Goal: Task Accomplishment & Management: Manage account settings

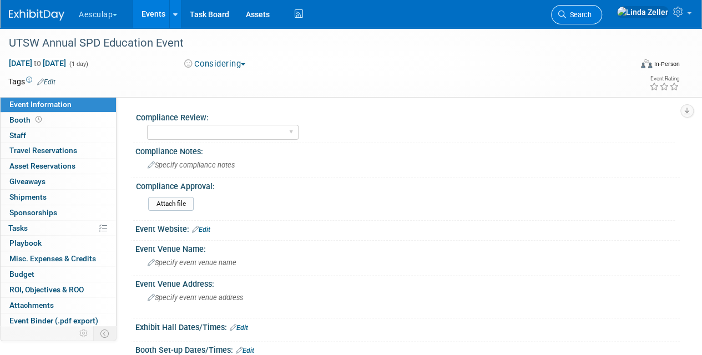
click at [592, 17] on span "Search" at bounding box center [579, 15] width 26 height 8
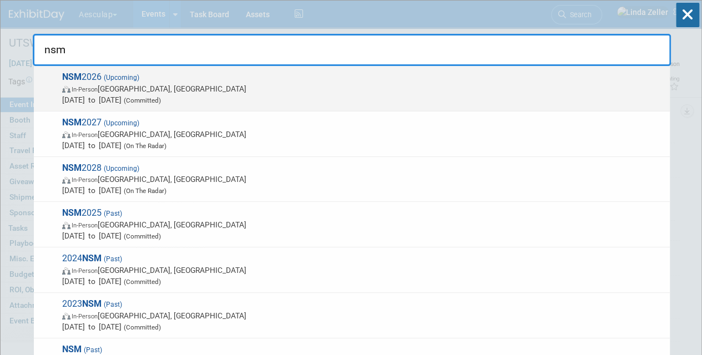
type input "nsm"
click at [142, 86] on span "In-Person San Diego, CA" at bounding box center [363, 88] width 602 height 11
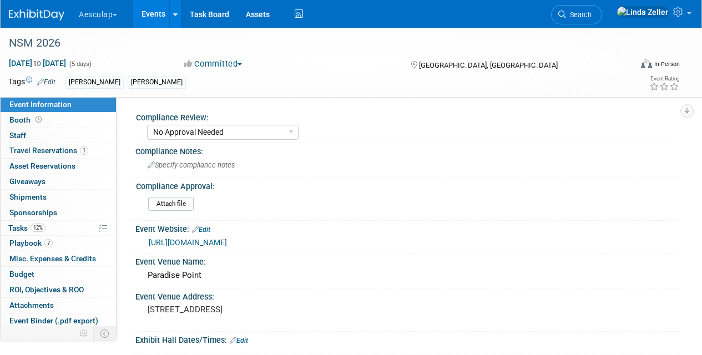
select select "No Approval Needed"
select select "Misc. Company Functions"
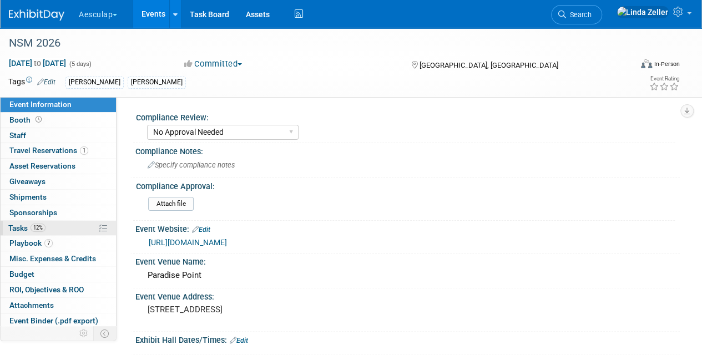
click at [19, 230] on span "Tasks 12%" at bounding box center [26, 228] width 37 height 9
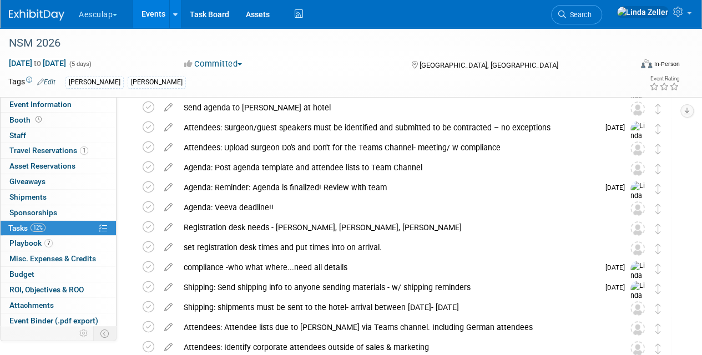
scroll to position [1902, 0]
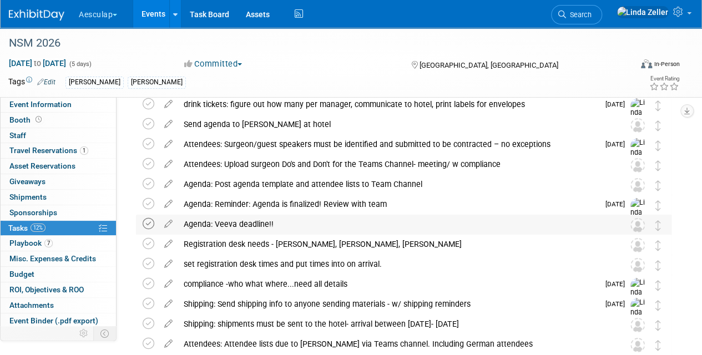
click at [150, 225] on icon at bounding box center [149, 224] width 12 height 12
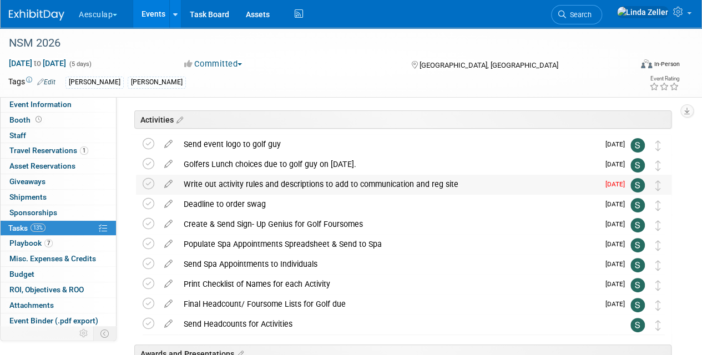
scroll to position [0, 0]
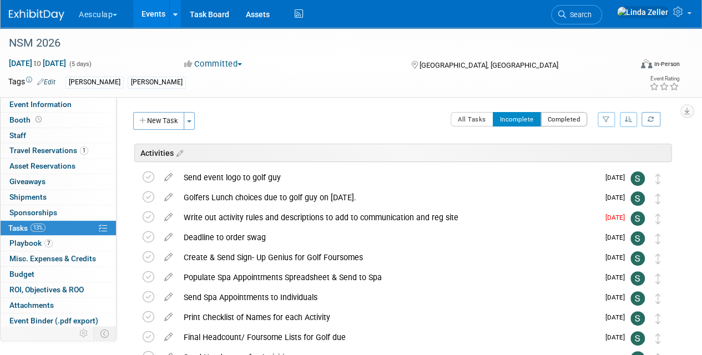
click at [549, 116] on button "Completed" at bounding box center [564, 119] width 47 height 14
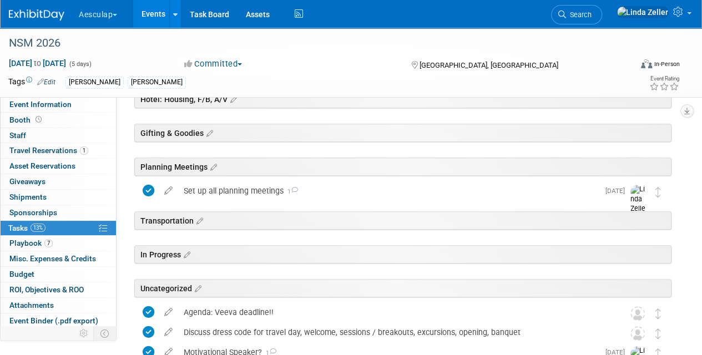
scroll to position [495, 0]
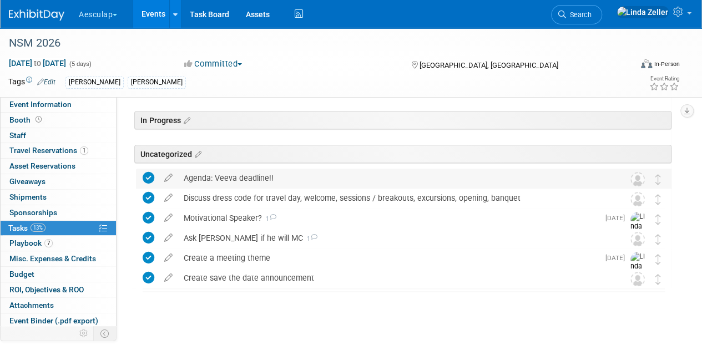
click at [148, 175] on icon at bounding box center [149, 178] width 12 height 12
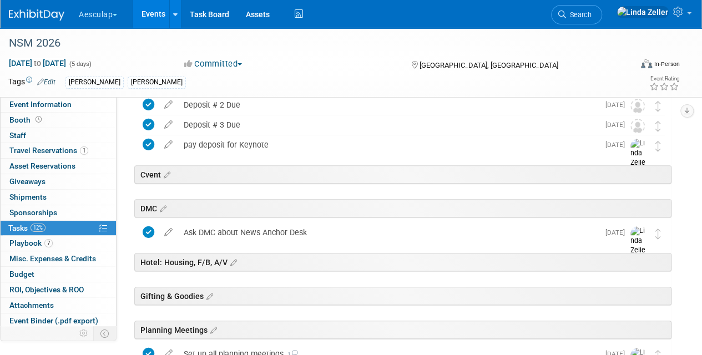
scroll to position [0, 0]
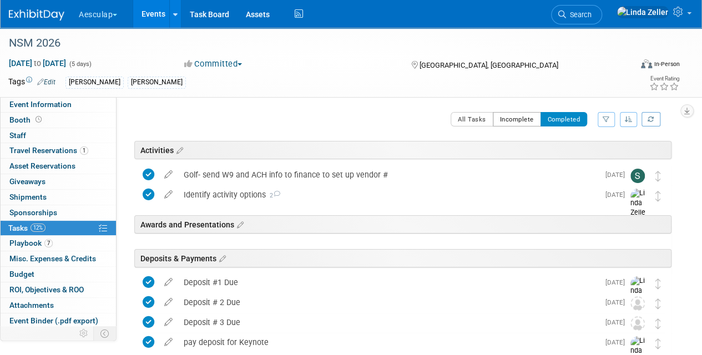
click at [516, 123] on button "Incomplete" at bounding box center [517, 119] width 48 height 14
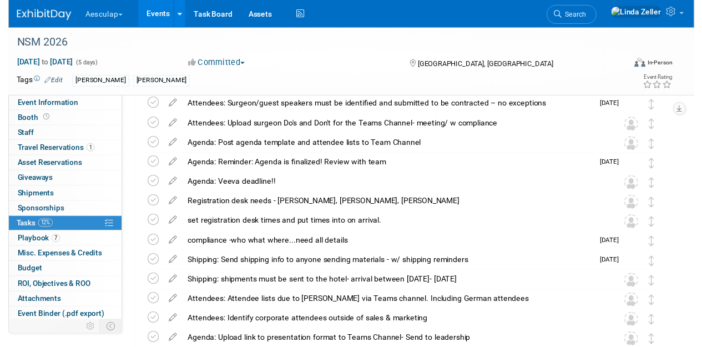
scroll to position [1941, 0]
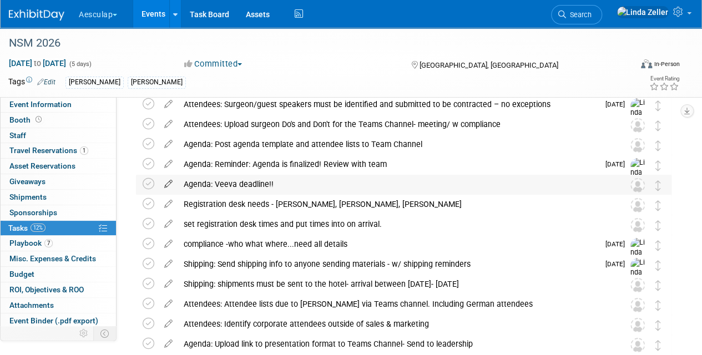
click at [167, 182] on icon at bounding box center [168, 182] width 19 height 14
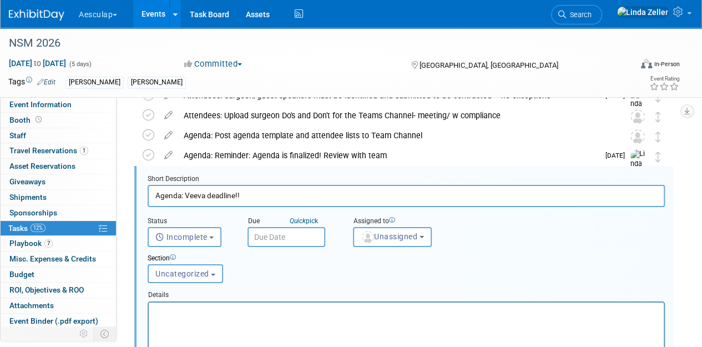
scroll to position [1953, 0]
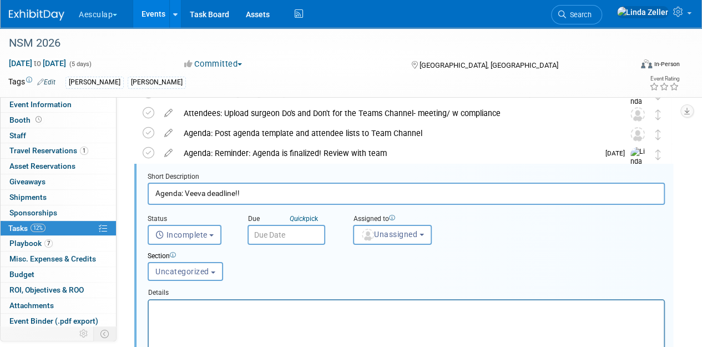
click at [271, 231] on input "text" at bounding box center [287, 235] width 78 height 20
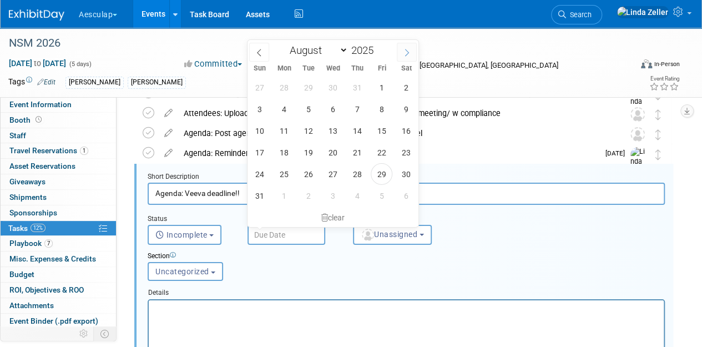
click at [411, 53] on span at bounding box center [407, 52] width 20 height 19
click at [408, 49] on icon at bounding box center [407, 53] width 8 height 8
select select "11"
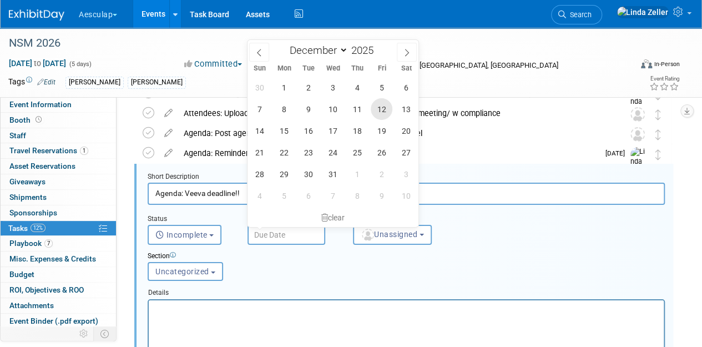
click at [382, 105] on span "12" at bounding box center [382, 109] width 22 height 22
type input "[DATE]"
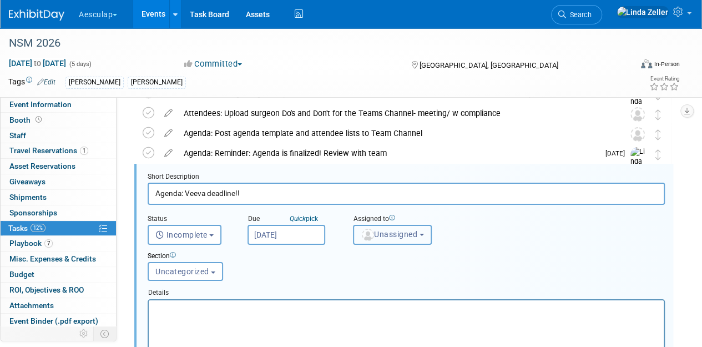
click at [377, 231] on span "Unassigned" at bounding box center [389, 234] width 57 height 9
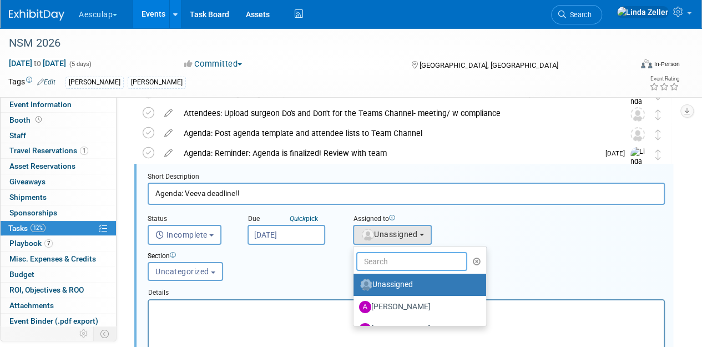
click at [377, 258] on input "text" at bounding box center [411, 261] width 111 height 19
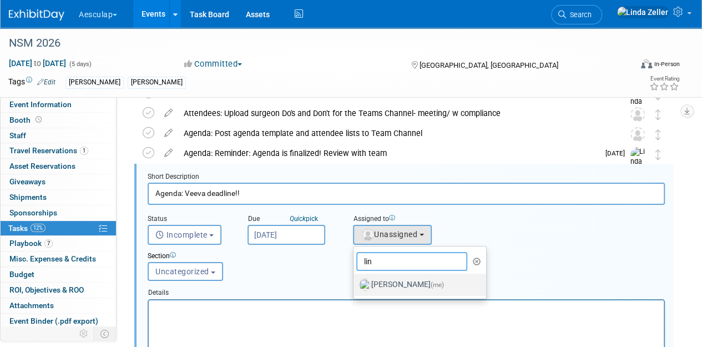
type input "lin"
click at [380, 283] on label "[PERSON_NAME] (me)" at bounding box center [417, 285] width 116 height 18
click at [355, 283] on input "[PERSON_NAME] (me)" at bounding box center [351, 283] width 7 height 7
select select "997af25e-71f2-407b-94d0-6444a5b8fc40"
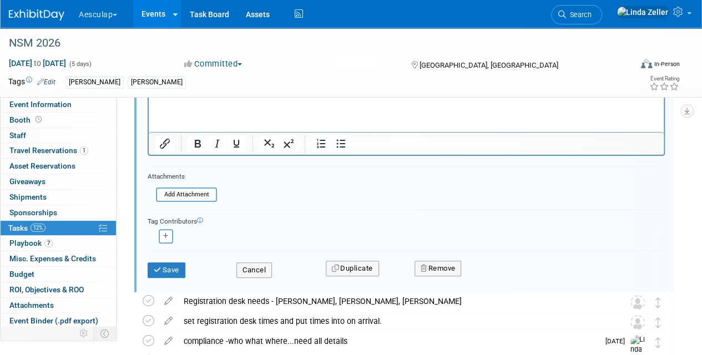
scroll to position [2175, 0]
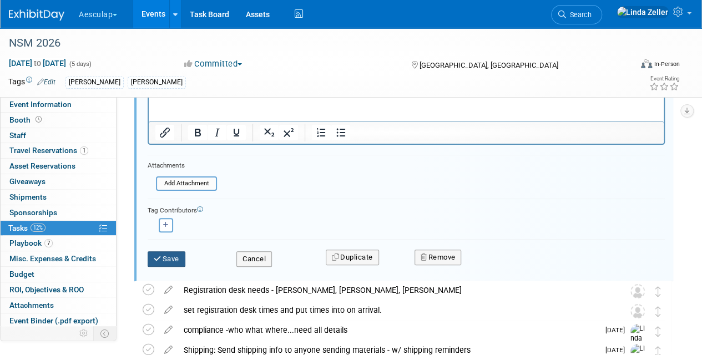
drag, startPoint x: 173, startPoint y: 260, endPoint x: 323, endPoint y: 215, distance: 156.8
click at [323, 215] on form "Short Description Agenda: Veeva deadline!! Status <i class="far fa-clock" style…" at bounding box center [406, 114] width 534 height 328
click at [165, 224] on icon "button" at bounding box center [166, 225] width 6 height 6
select select
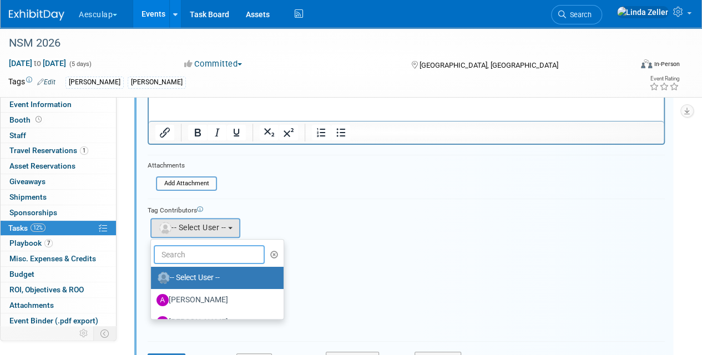
click at [171, 250] on input "text" at bounding box center [209, 254] width 111 height 19
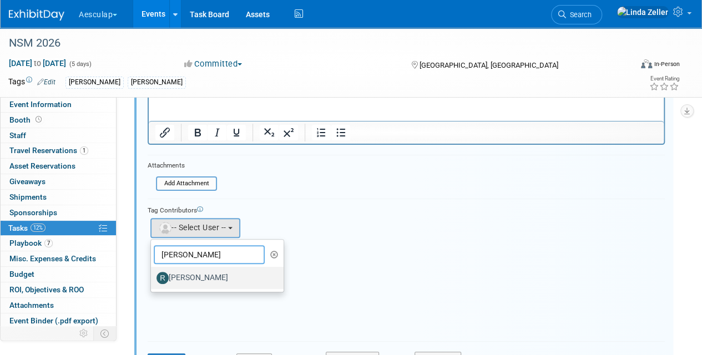
type input "[PERSON_NAME]"
click at [192, 276] on label "[PERSON_NAME]" at bounding box center [215, 278] width 116 height 18
click at [153, 276] on input "[PERSON_NAME]" at bounding box center [148, 276] width 7 height 7
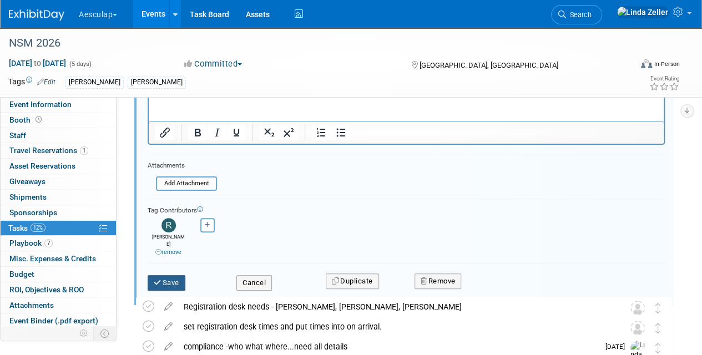
click at [166, 275] on button "Save" at bounding box center [167, 283] width 38 height 16
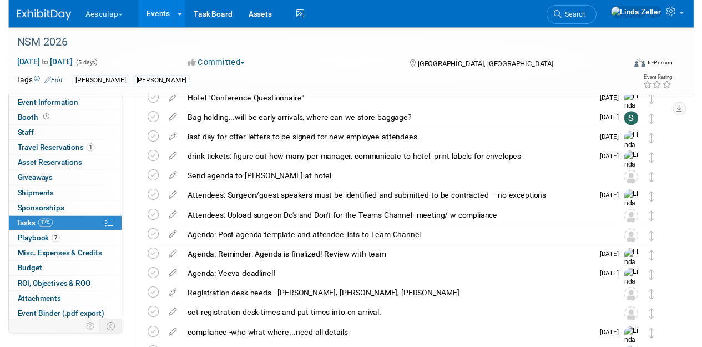
scroll to position [2068, 0]
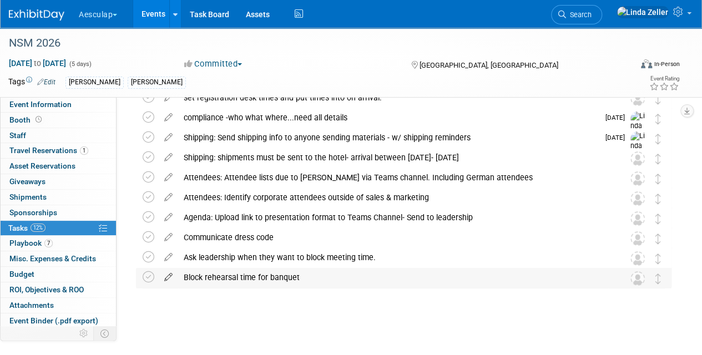
click at [168, 274] on icon at bounding box center [168, 275] width 19 height 14
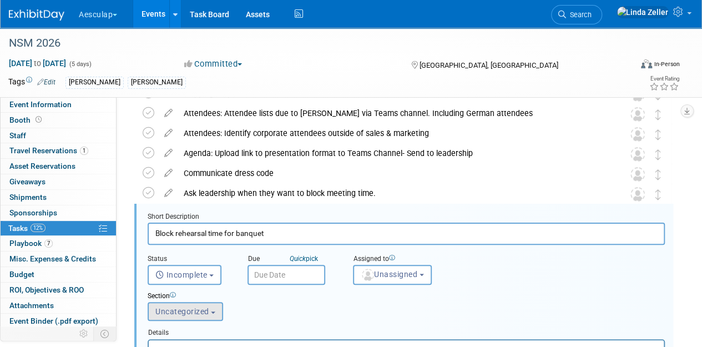
scroll to position [2172, 0]
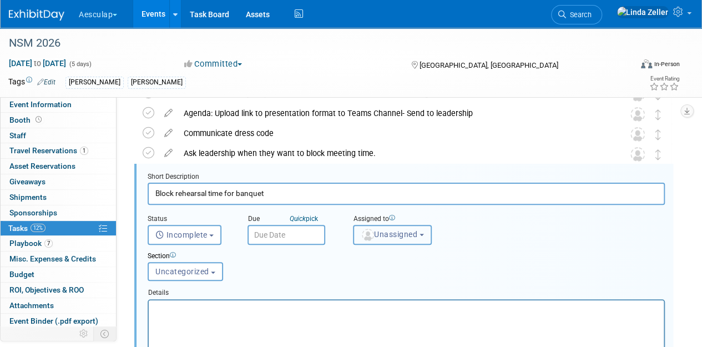
click at [367, 229] on img "button" at bounding box center [368, 235] width 12 height 12
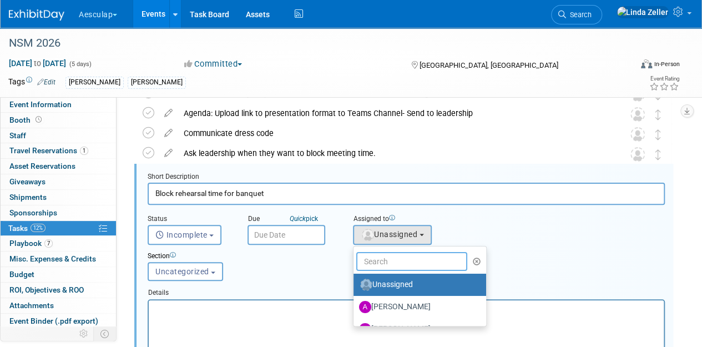
click at [365, 258] on input "text" at bounding box center [411, 261] width 111 height 19
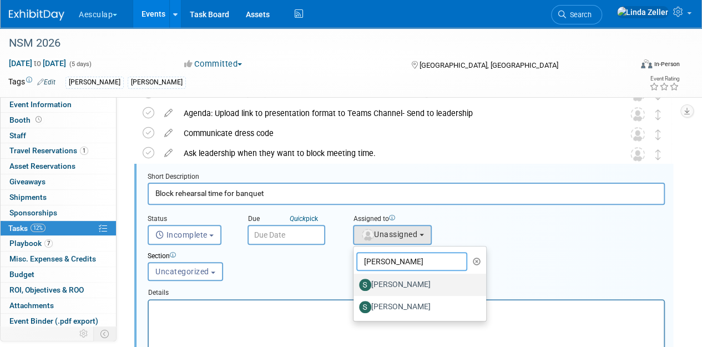
type input "[PERSON_NAME]"
click at [375, 281] on label "[PERSON_NAME]" at bounding box center [417, 285] width 116 height 18
click at [355, 281] on input "[PERSON_NAME]" at bounding box center [351, 283] width 7 height 7
select select "2fc0cac6-dd28-4ee9-b402-09a8be3e8049"
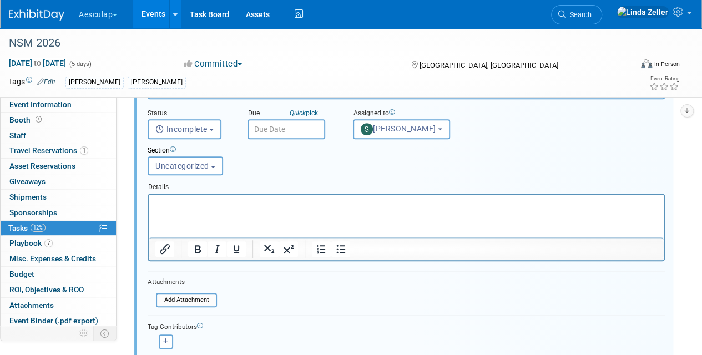
scroll to position [2339, 0]
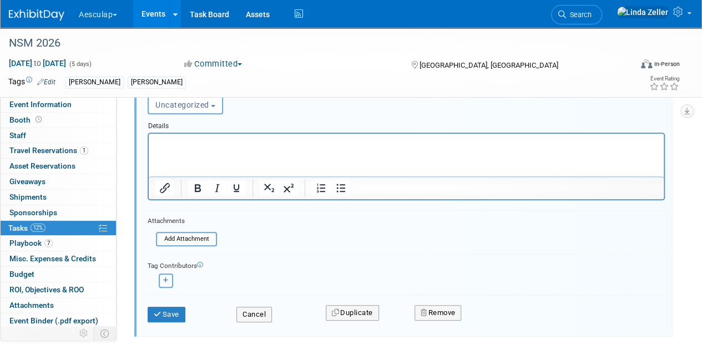
click at [168, 281] on icon "button" at bounding box center [166, 281] width 6 height 6
select select
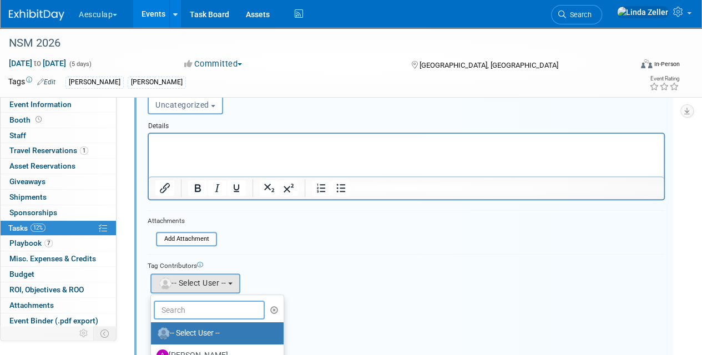
click at [188, 305] on input "text" at bounding box center [209, 310] width 111 height 19
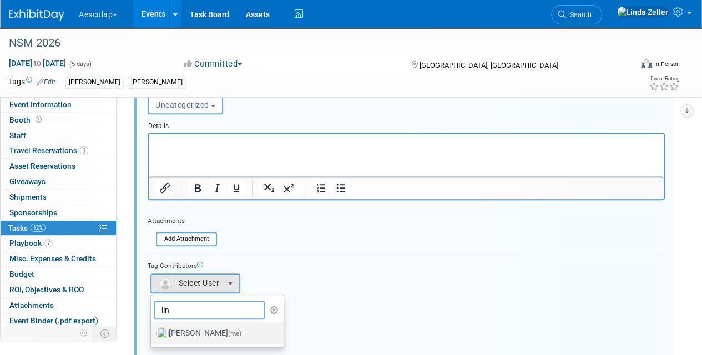
type input "lin"
click at [210, 329] on label "[PERSON_NAME] (me)" at bounding box center [215, 334] width 116 height 18
click at [153, 329] on input "[PERSON_NAME] (me)" at bounding box center [148, 332] width 7 height 7
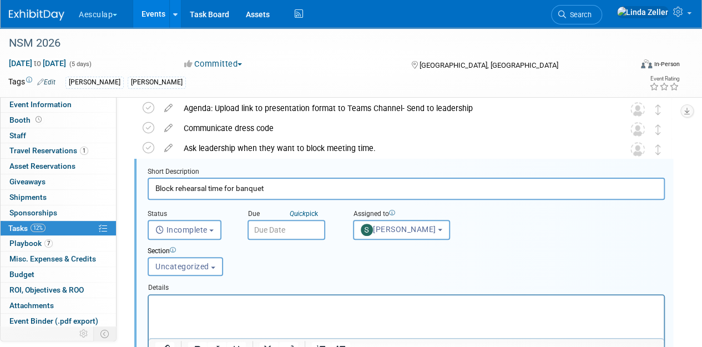
scroll to position [2172, 0]
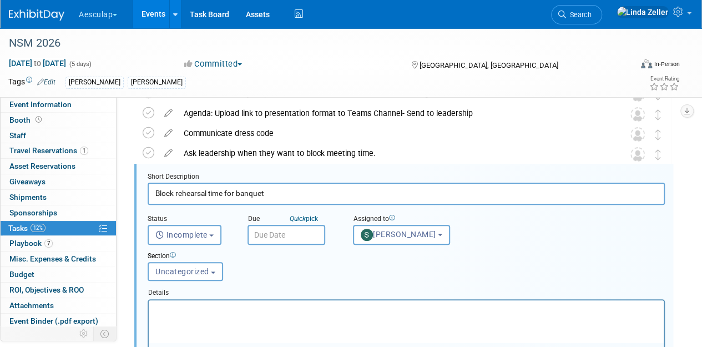
click at [258, 234] on input "text" at bounding box center [287, 235] width 78 height 20
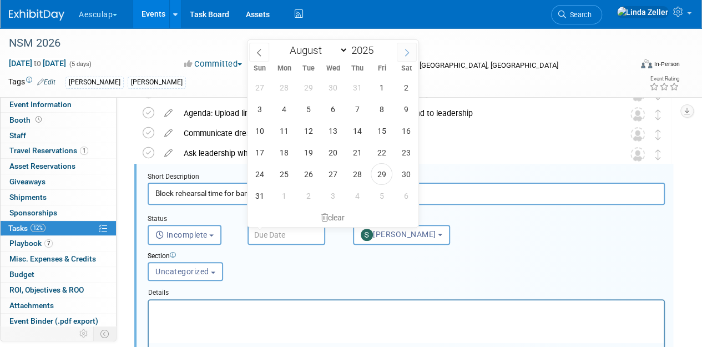
click at [406, 46] on span at bounding box center [407, 52] width 20 height 19
select select "8"
click at [313, 85] on span "2" at bounding box center [308, 88] width 22 height 22
type input "[DATE]"
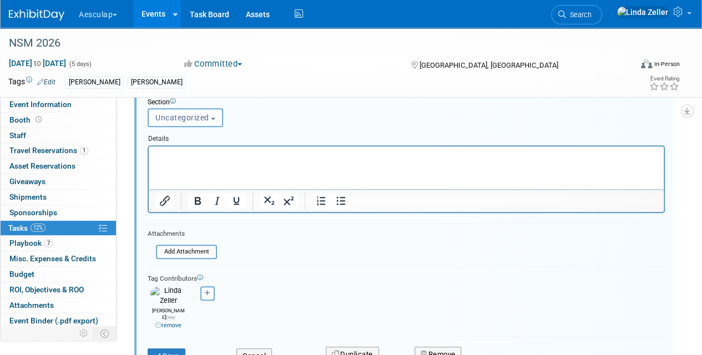
scroll to position [2394, 0]
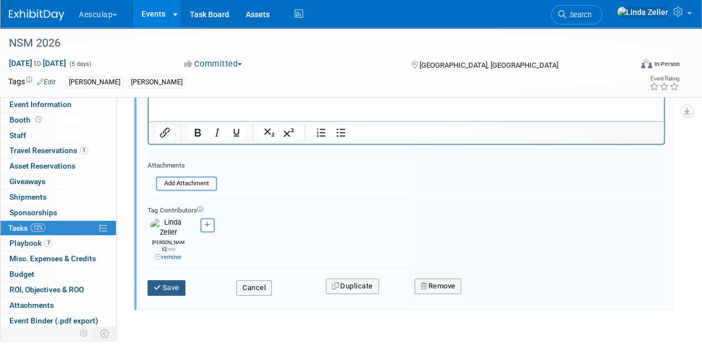
click at [178, 280] on button "Save" at bounding box center [167, 288] width 38 height 16
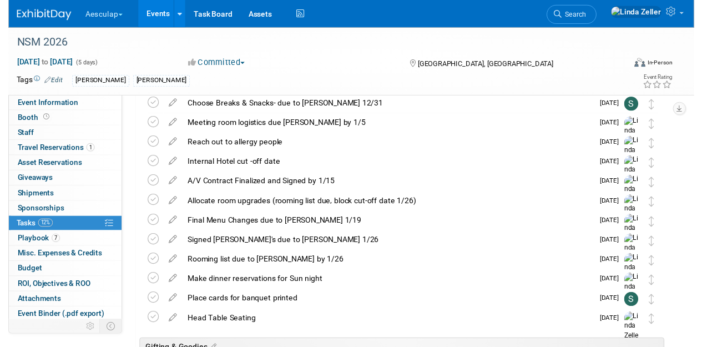
scroll to position [791, 0]
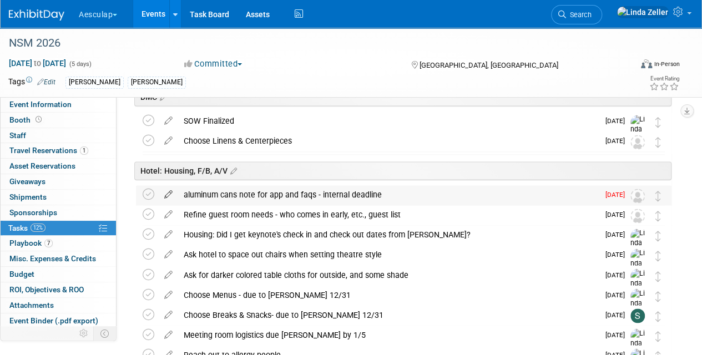
click at [167, 193] on icon at bounding box center [168, 192] width 19 height 14
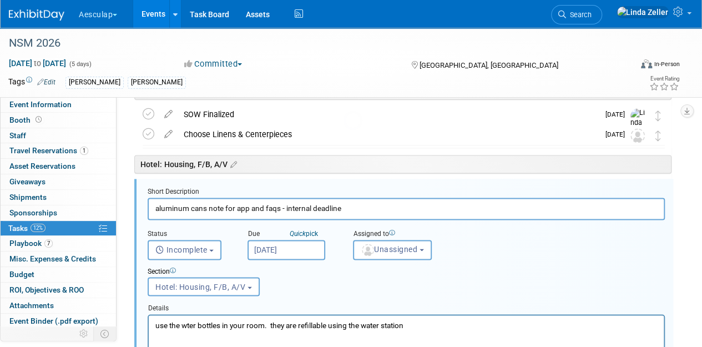
scroll to position [814, 0]
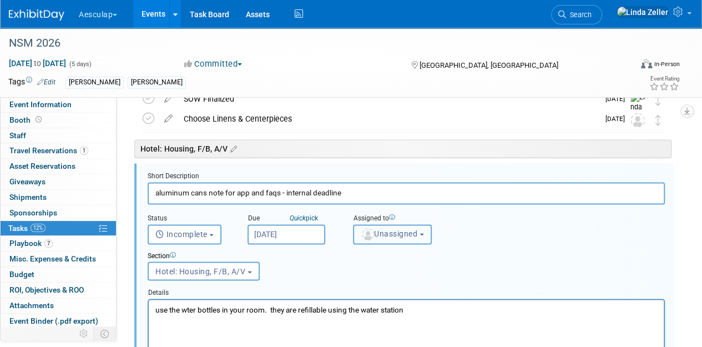
click at [379, 226] on button "Unassigned" at bounding box center [392, 234] width 79 height 20
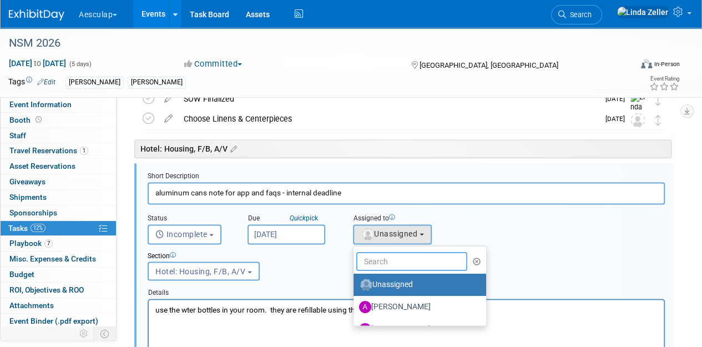
click at [381, 263] on input "text" at bounding box center [411, 260] width 111 height 19
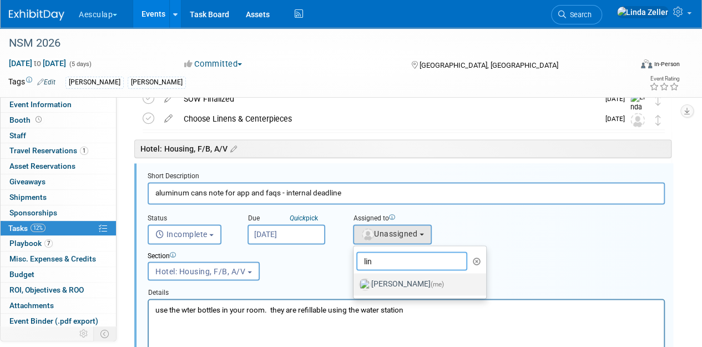
type input "lin"
click at [382, 283] on label "[PERSON_NAME] (me)" at bounding box center [417, 284] width 116 height 18
click at [355, 283] on input "[PERSON_NAME] (me)" at bounding box center [351, 282] width 7 height 7
select select "997af25e-71f2-407b-94d0-6444a5b8fc40"
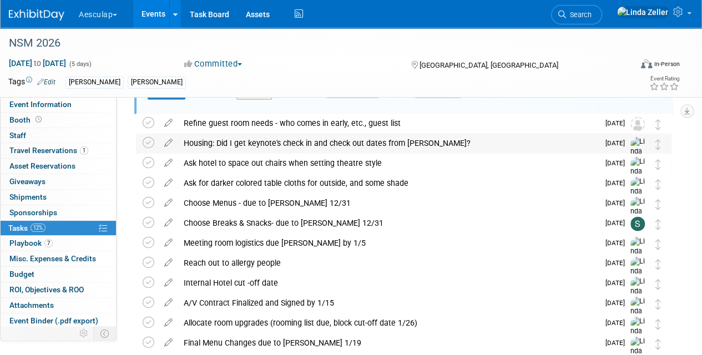
scroll to position [1091, 0]
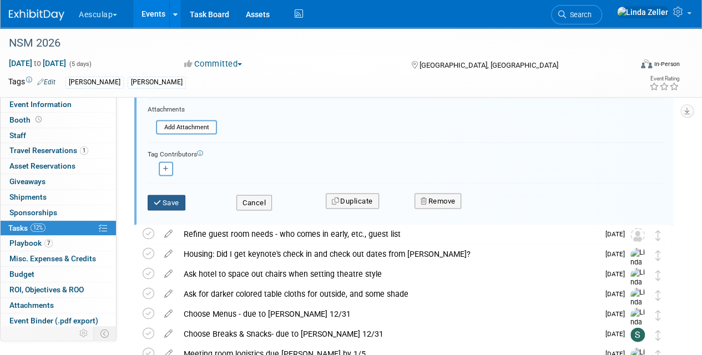
click at [176, 196] on button "Save" at bounding box center [167, 203] width 38 height 16
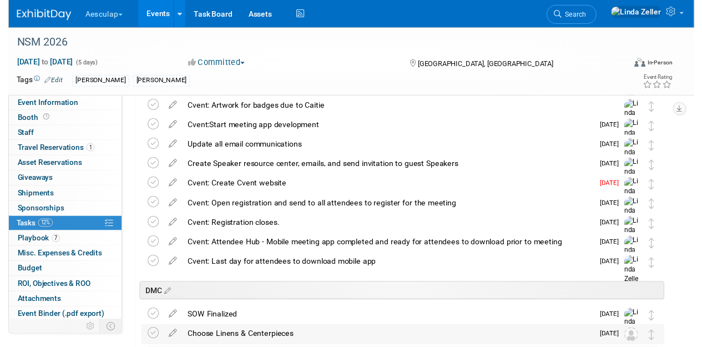
scroll to position [536, 0]
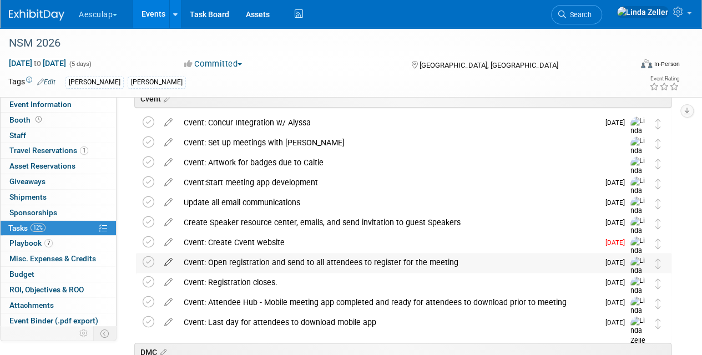
click at [164, 260] on icon at bounding box center [168, 260] width 19 height 14
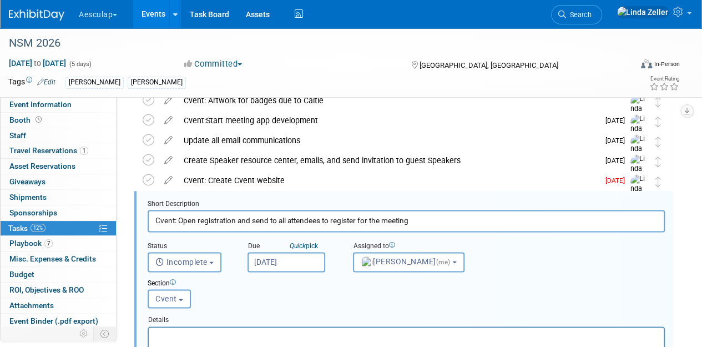
scroll to position [626, 0]
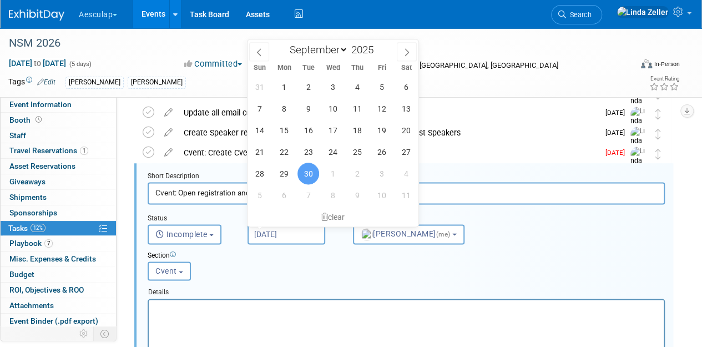
click at [284, 233] on input "[DATE]" at bounding box center [287, 234] width 78 height 20
click at [253, 48] on span at bounding box center [259, 51] width 20 height 19
select select "7"
click at [286, 194] on span "1" at bounding box center [284, 195] width 22 height 22
type input "[DATE]"
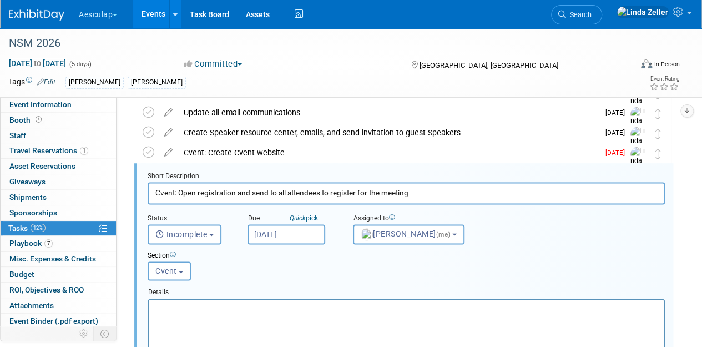
click at [275, 235] on input "[DATE]" at bounding box center [287, 234] width 78 height 20
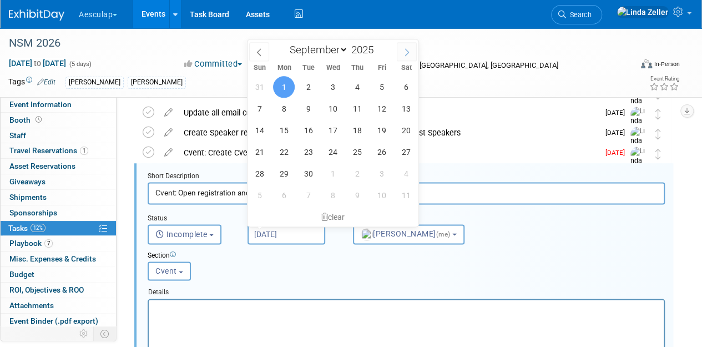
click at [402, 47] on span at bounding box center [407, 51] width 20 height 19
select select "9"
click at [334, 83] on span "1" at bounding box center [333, 87] width 22 height 22
type input "[DATE]"
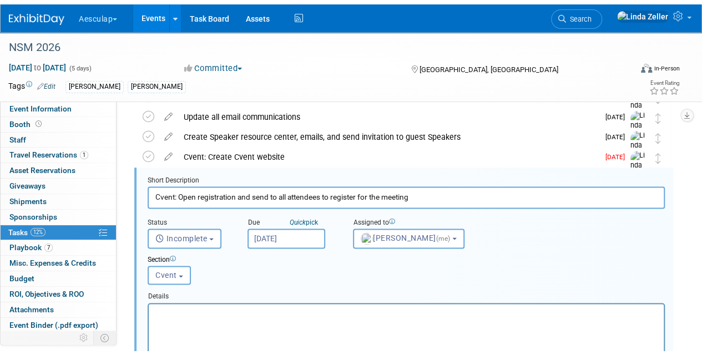
scroll to position [793, 0]
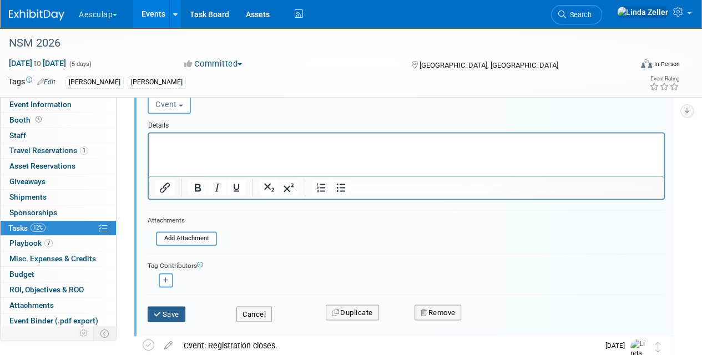
click at [169, 315] on button "Save" at bounding box center [167, 314] width 38 height 16
